Goal: Transaction & Acquisition: Purchase product/service

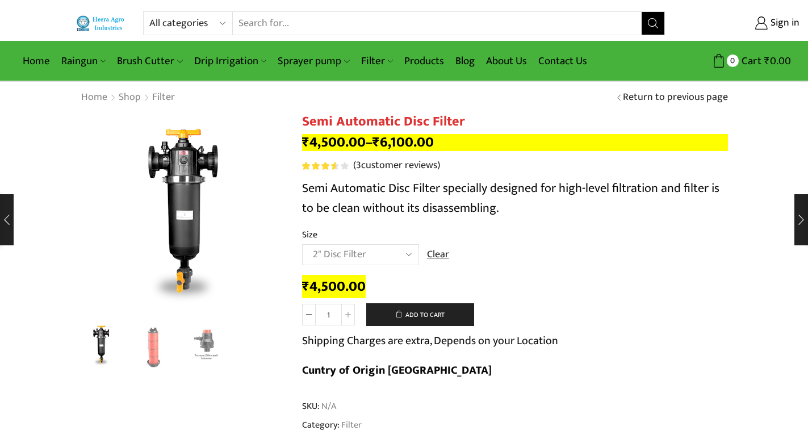
select select "2" Disc Filter"
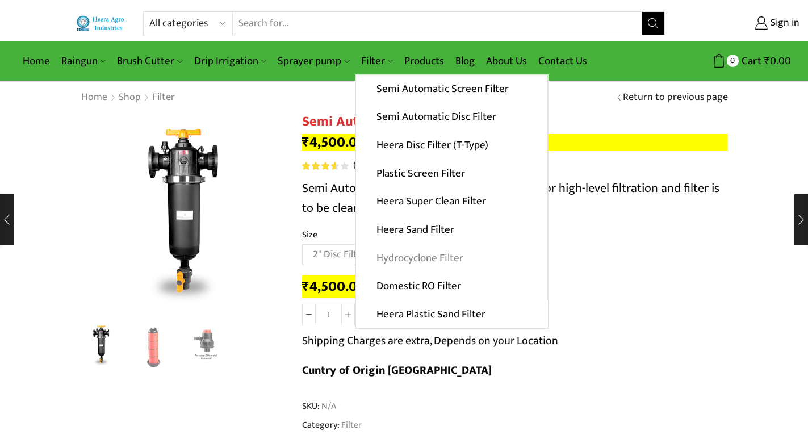
click at [431, 261] on link "Hydrocyclone Filter" at bounding box center [451, 258] width 191 height 28
click at [431, 257] on link "Hydrocyclone Filter" at bounding box center [451, 258] width 191 height 28
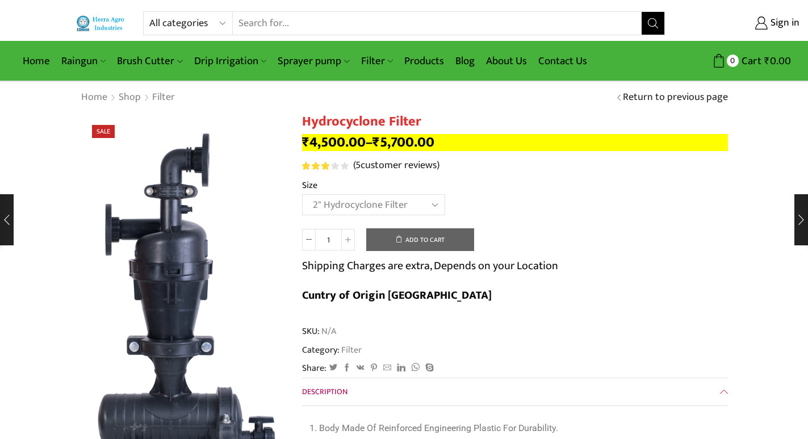
click at [302, 194] on select "Choose an option 2" Hydrocyclone Filter 2.5" Hydrocyclone Filter 3" Hydrocyclon…" at bounding box center [373, 204] width 143 height 21
select select "2" Hydrocyclone Filter"
